Goal: Task Accomplishment & Management: Manage account settings

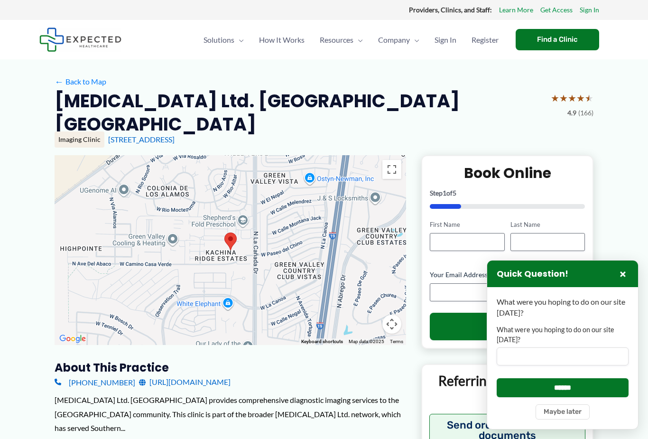
click at [588, 8] on link "Sign In" at bounding box center [589, 10] width 19 height 12
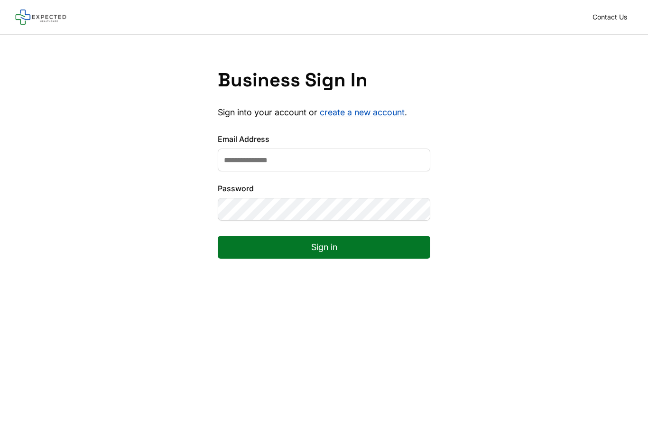
click at [303, 158] on input "Email Address" at bounding box center [324, 159] width 213 height 23
click at [311, 162] on input "Email Address" at bounding box center [324, 159] width 213 height 23
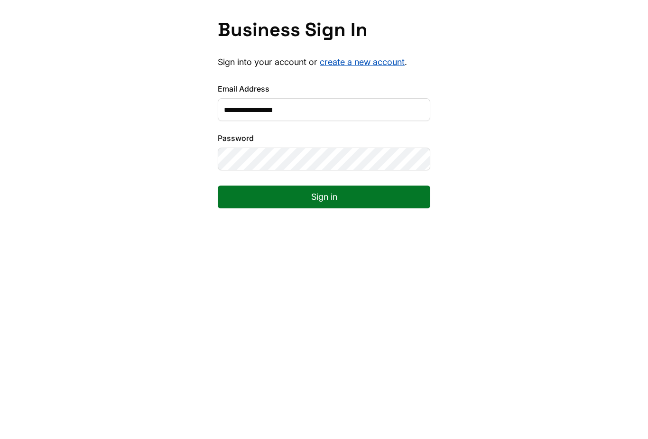
type input "**********"
click at [336, 236] on button "Sign in" at bounding box center [324, 247] width 213 height 23
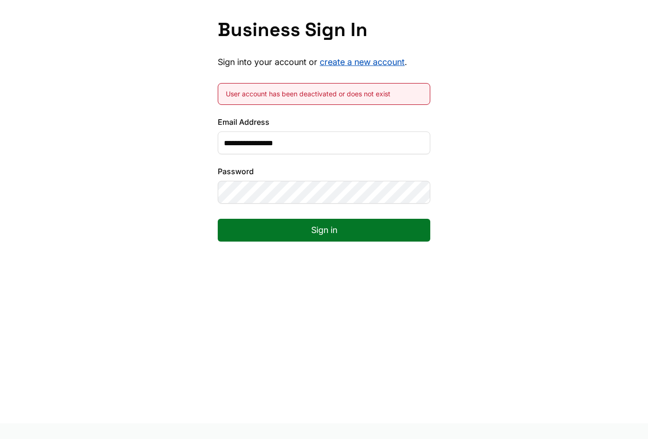
click at [369, 66] on link "create a new account" at bounding box center [362, 62] width 85 height 10
